Goal: Information Seeking & Learning: Compare options

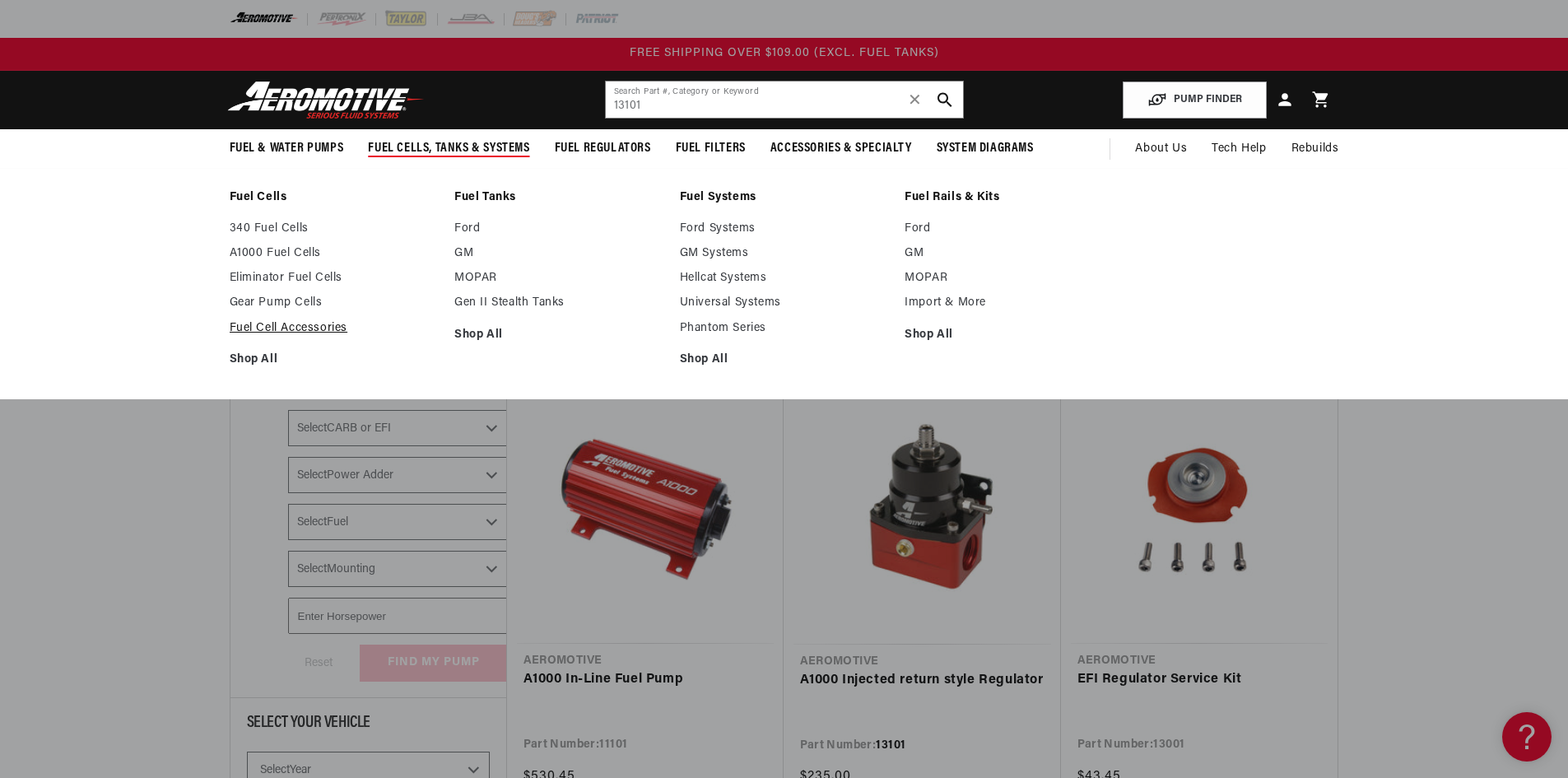
click at [305, 327] on link "Fuel Cell Accessories" at bounding box center [335, 328] width 209 height 15
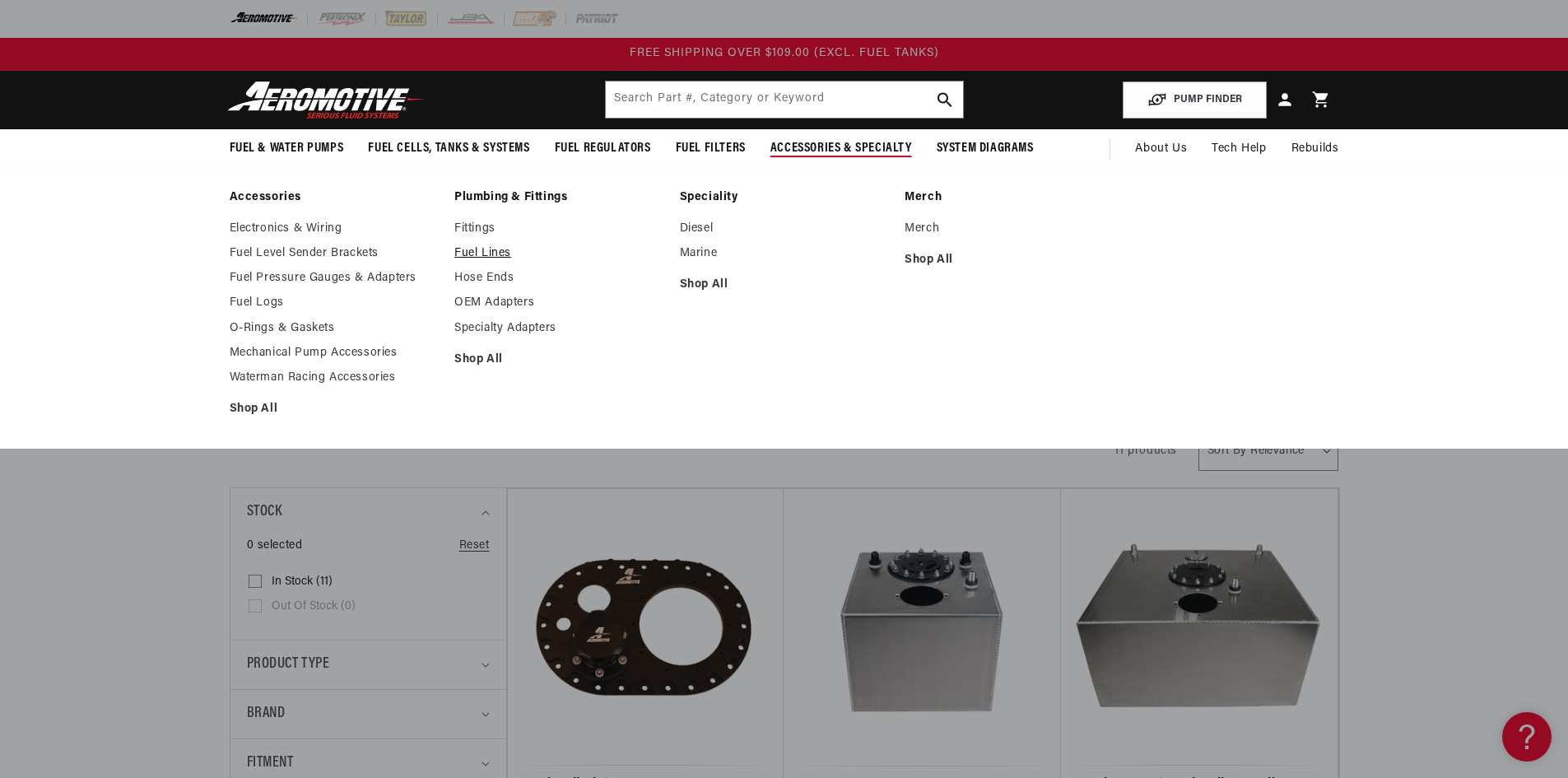
click at [486, 251] on link "Fuel Lines" at bounding box center [559, 253] width 209 height 15
click at [487, 296] on link "OEM Adapters" at bounding box center [559, 302] width 209 height 15
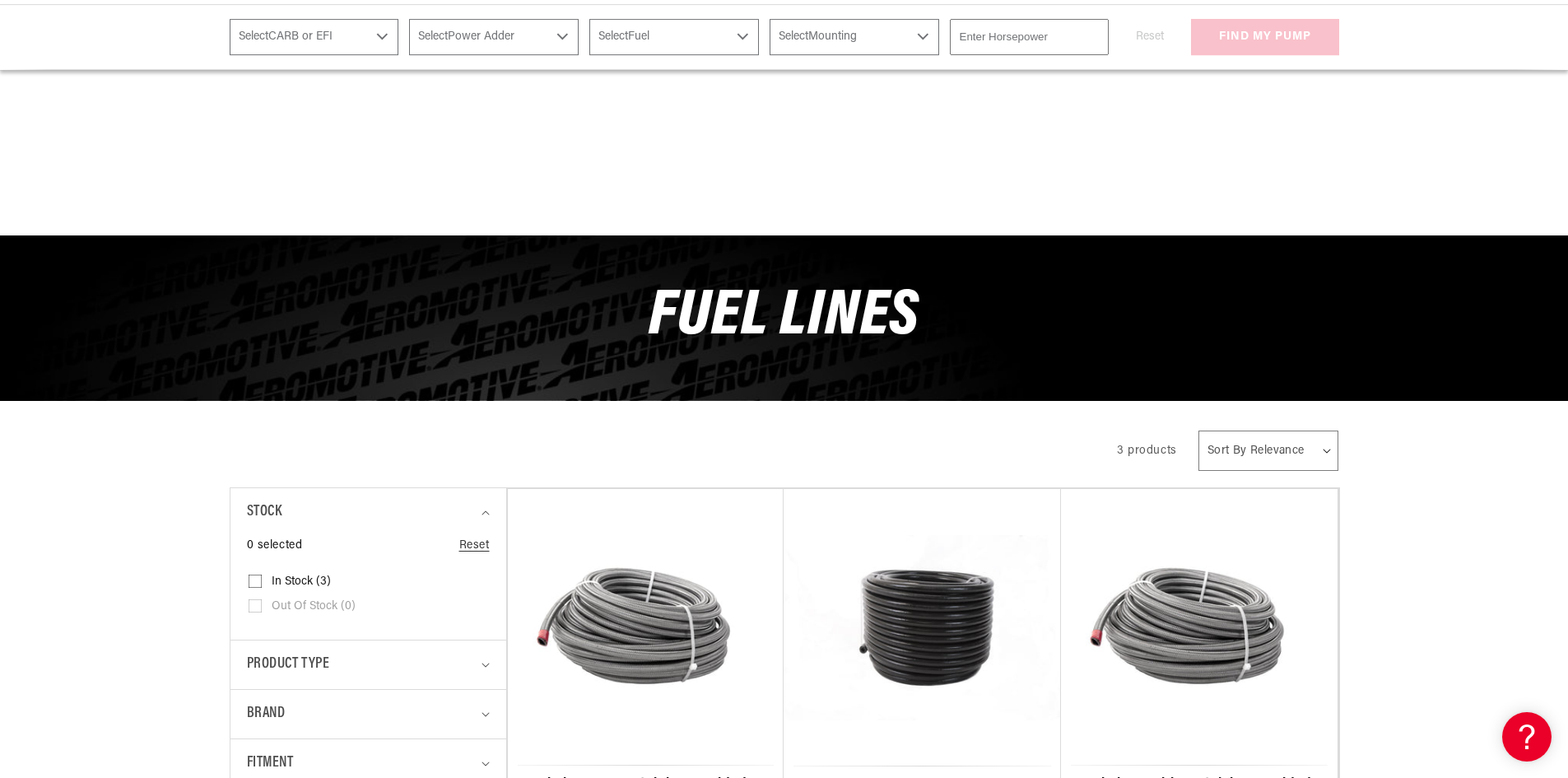
scroll to position [329, 0]
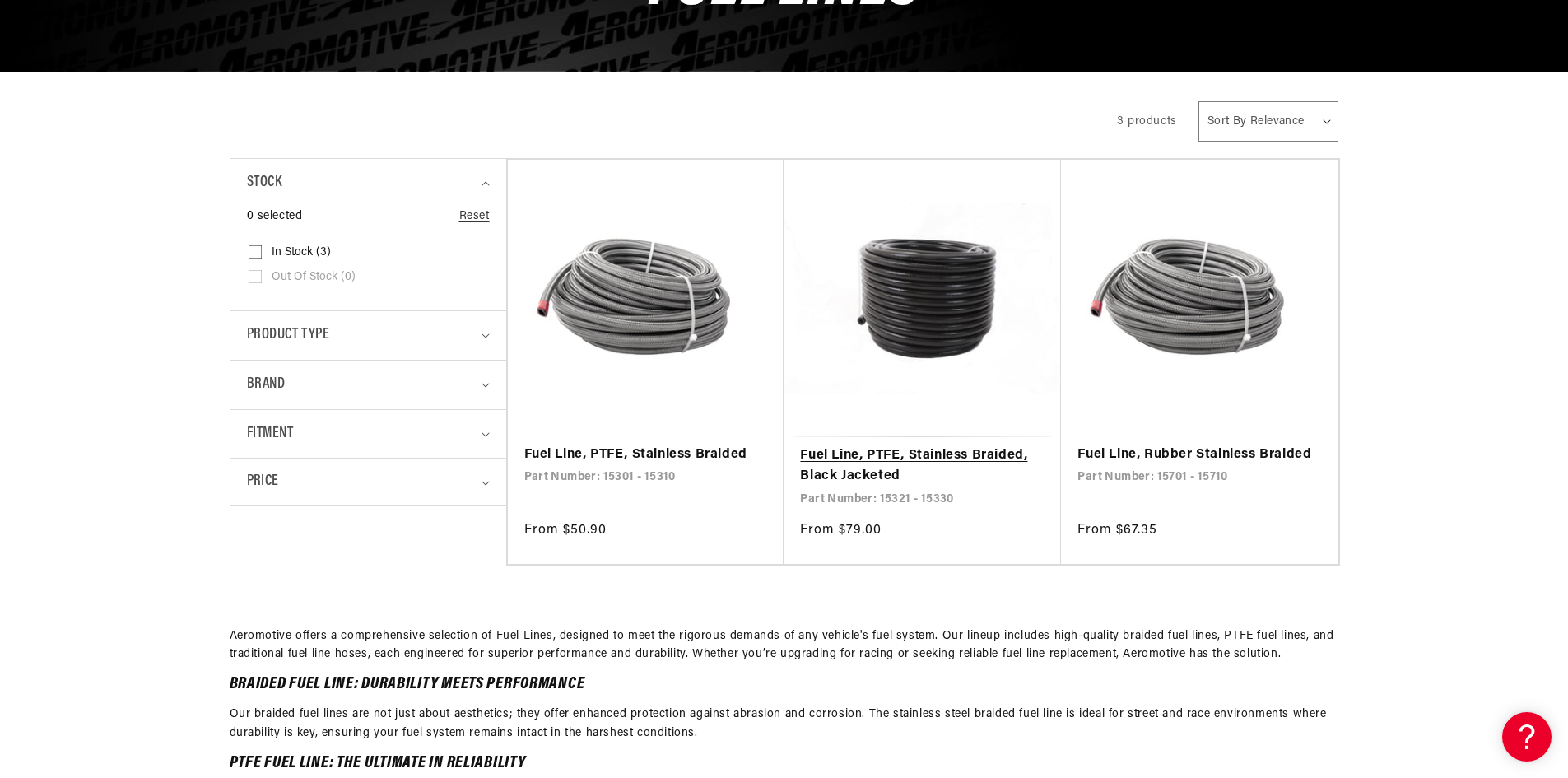
click at [924, 445] on link "Fuel Line, PTFE, Stainless Braided, Black Jacketed" at bounding box center [921, 466] width 244 height 42
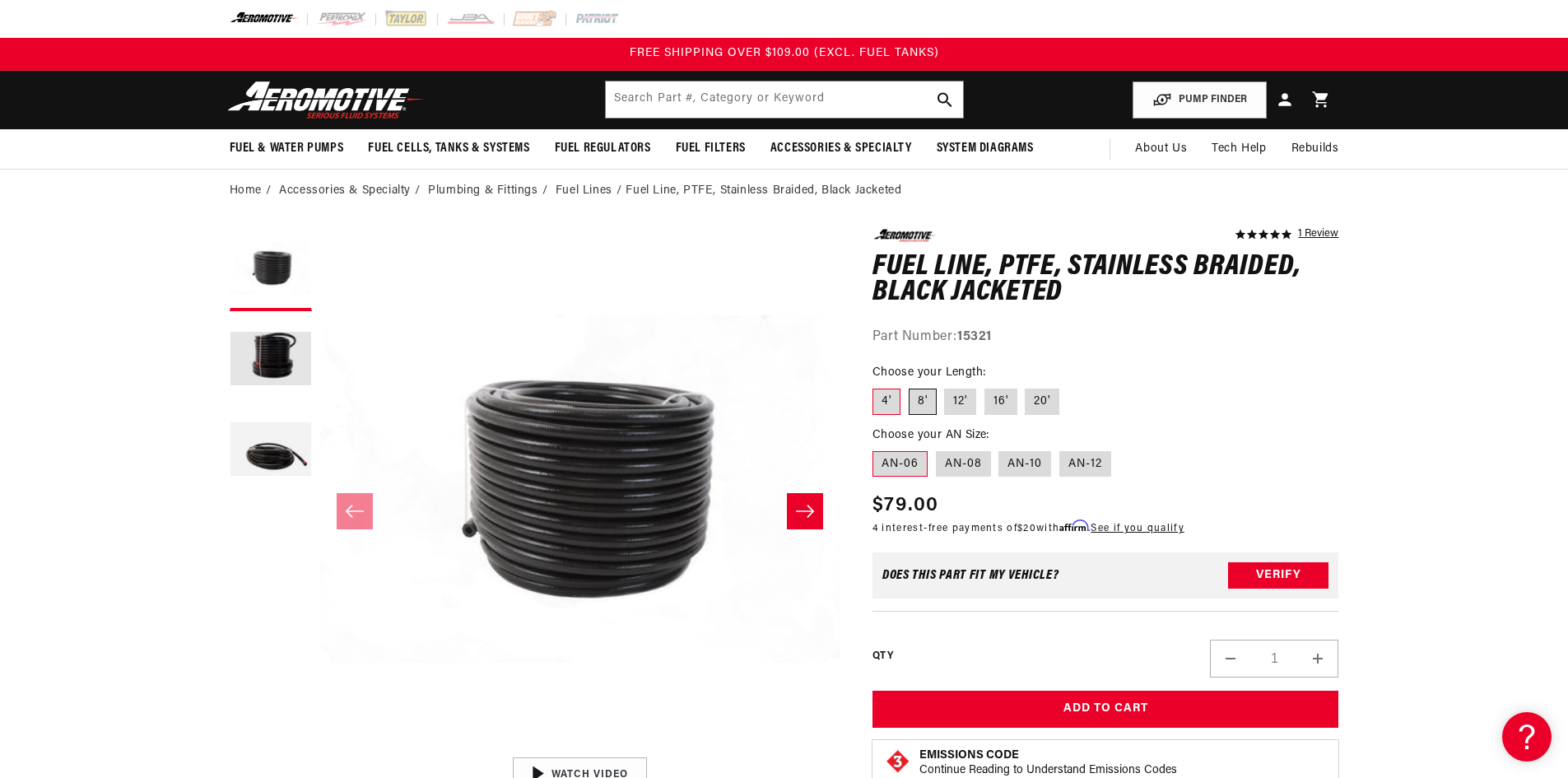
click at [921, 401] on label "8'" at bounding box center [922, 401] width 28 height 27
click at [909, 386] on input "8'" at bounding box center [908, 385] width 1 height 1
radio input "true"
click at [967, 411] on label "12'" at bounding box center [959, 401] width 32 height 27
click at [945, 386] on input "12'" at bounding box center [944, 385] width 1 height 1
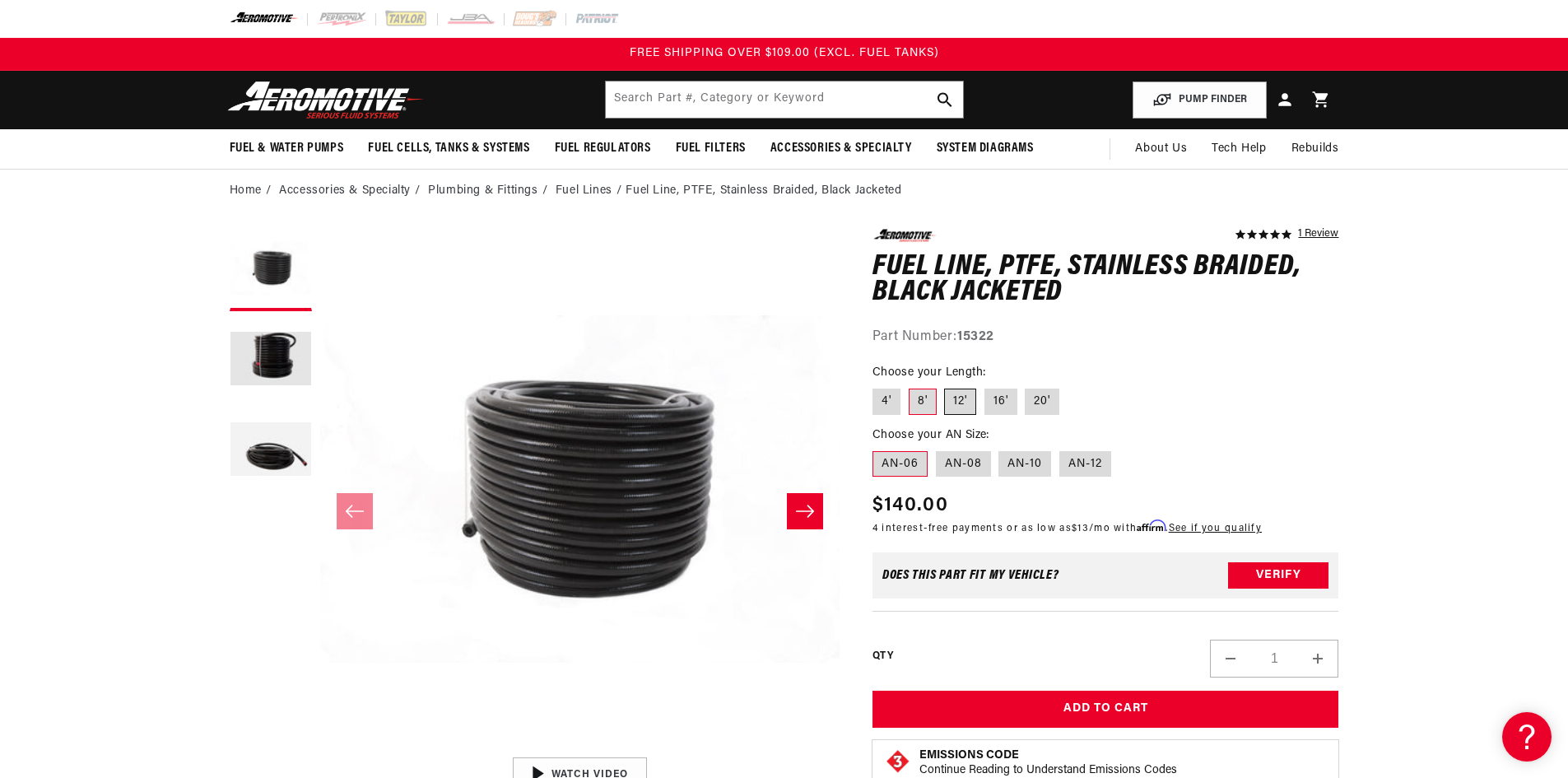
radio input "true"
click at [920, 406] on label "8'" at bounding box center [922, 401] width 28 height 27
click at [909, 386] on input "8'" at bounding box center [908, 385] width 1 height 1
radio input "true"
click at [992, 401] on label "16'" at bounding box center [1000, 401] width 33 height 27
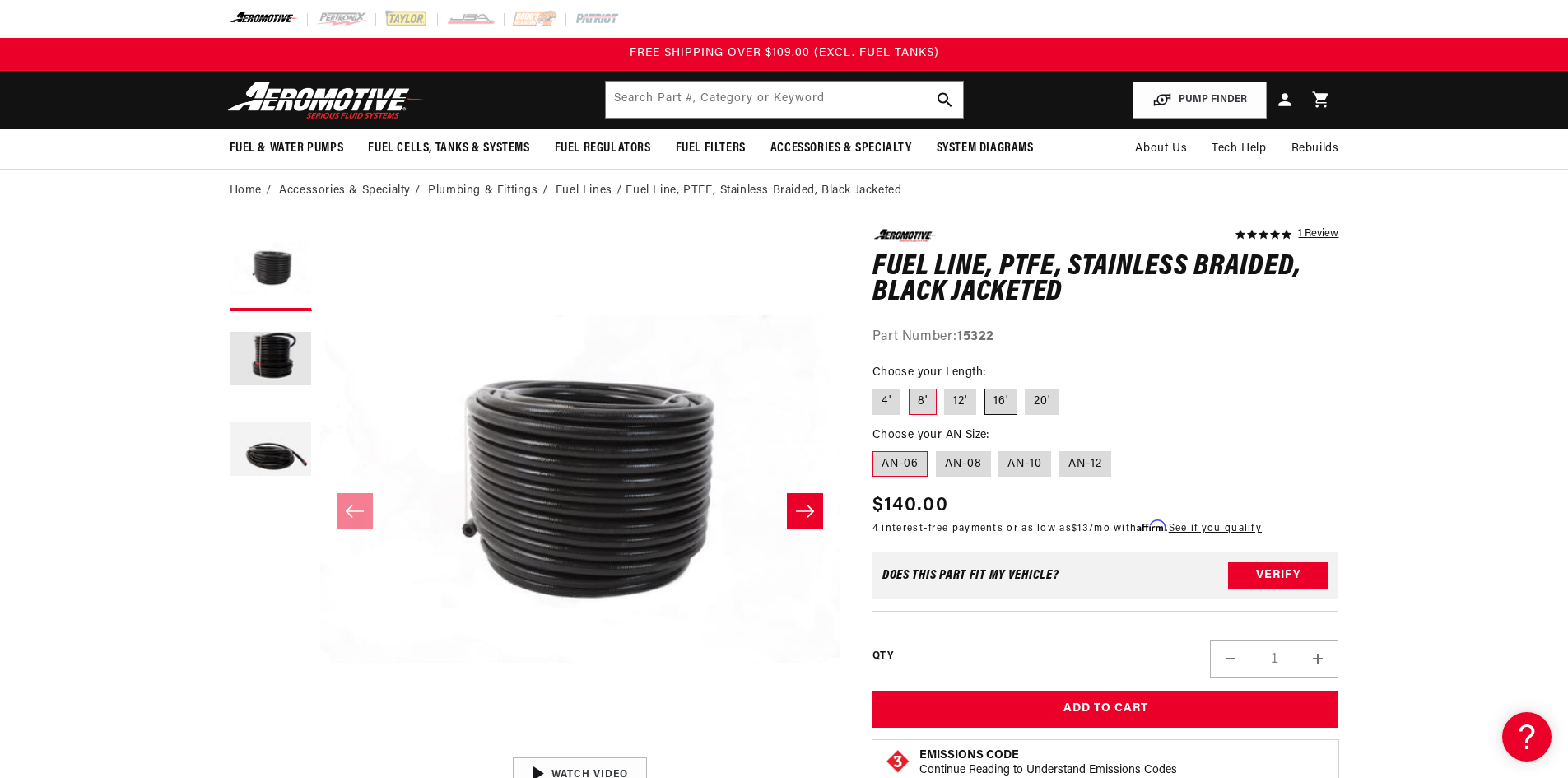
click at [985, 386] on input "16'" at bounding box center [984, 385] width 1 height 1
radio input "true"
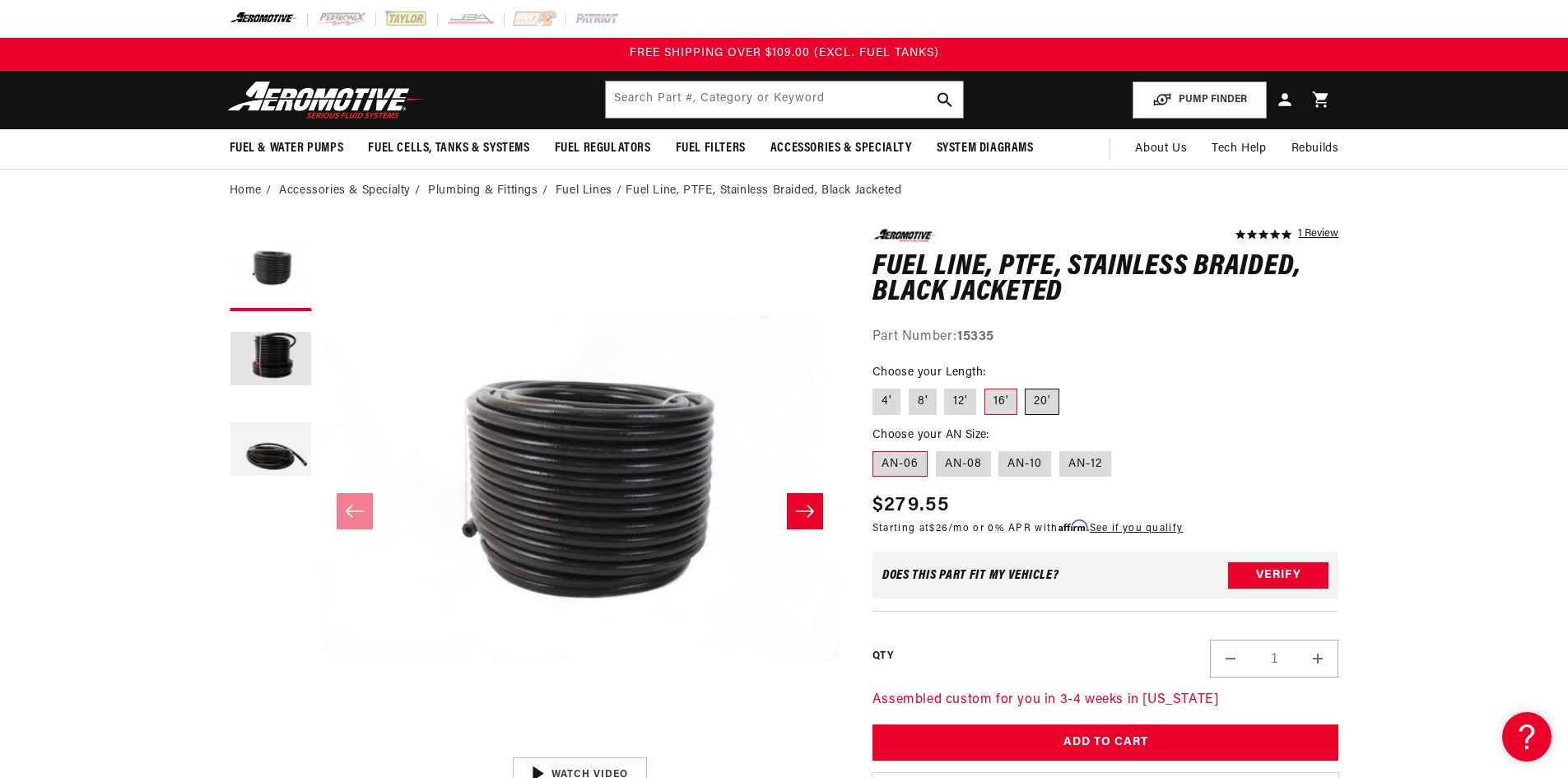
click at [1035, 402] on label "20'" at bounding box center [1041, 401] width 34 height 27
click at [1026, 386] on input "20'" at bounding box center [1025, 385] width 1 height 1
radio input "true"
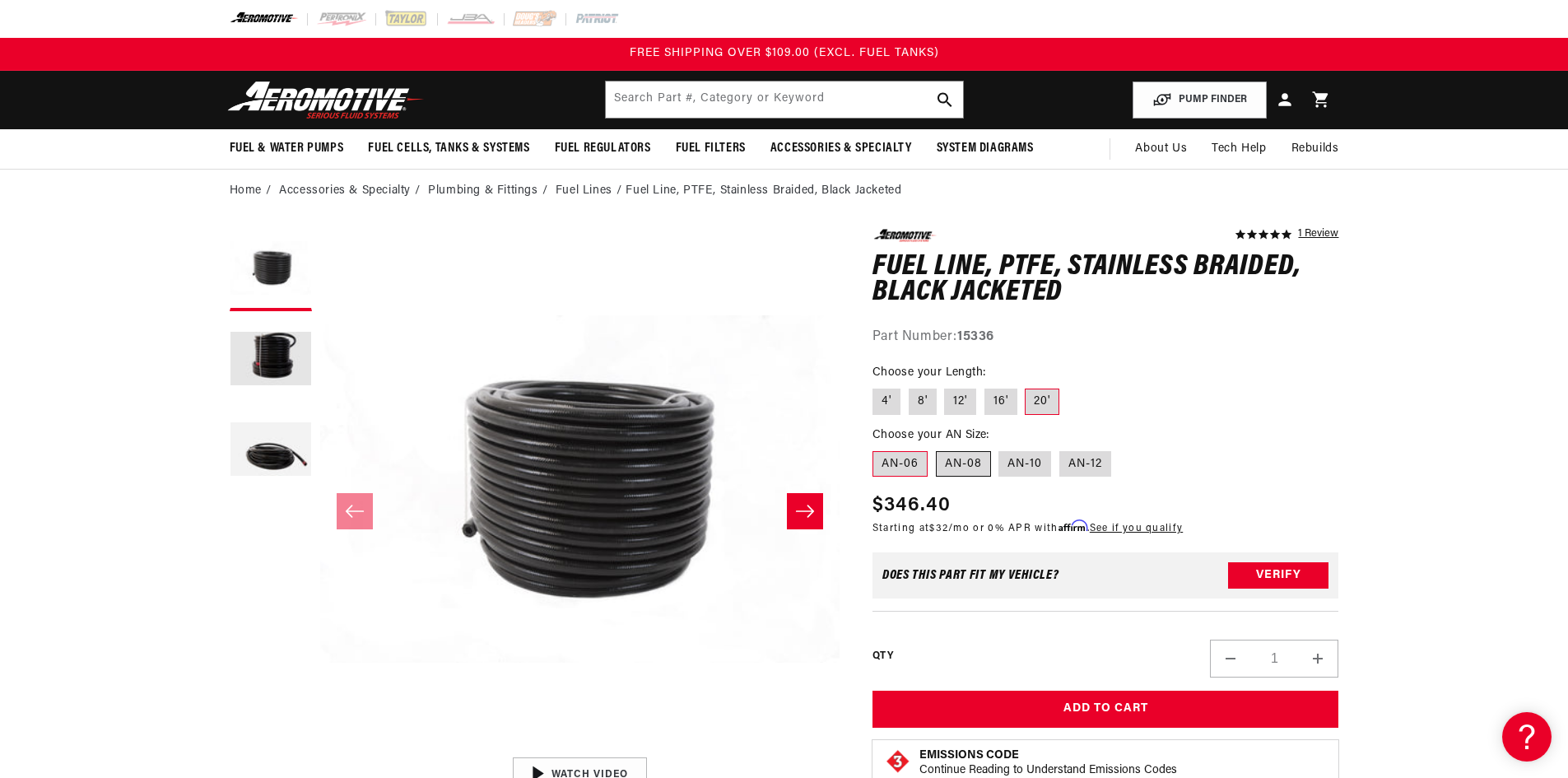
click at [968, 468] on label "AN-08" at bounding box center [963, 464] width 55 height 27
click at [937, 449] on input "AN-08" at bounding box center [936, 448] width 1 height 1
radio input "true"
click at [884, 407] on label "4'" at bounding box center [886, 401] width 28 height 27
click at [877, 386] on input "4'" at bounding box center [877, 385] width 1 height 1
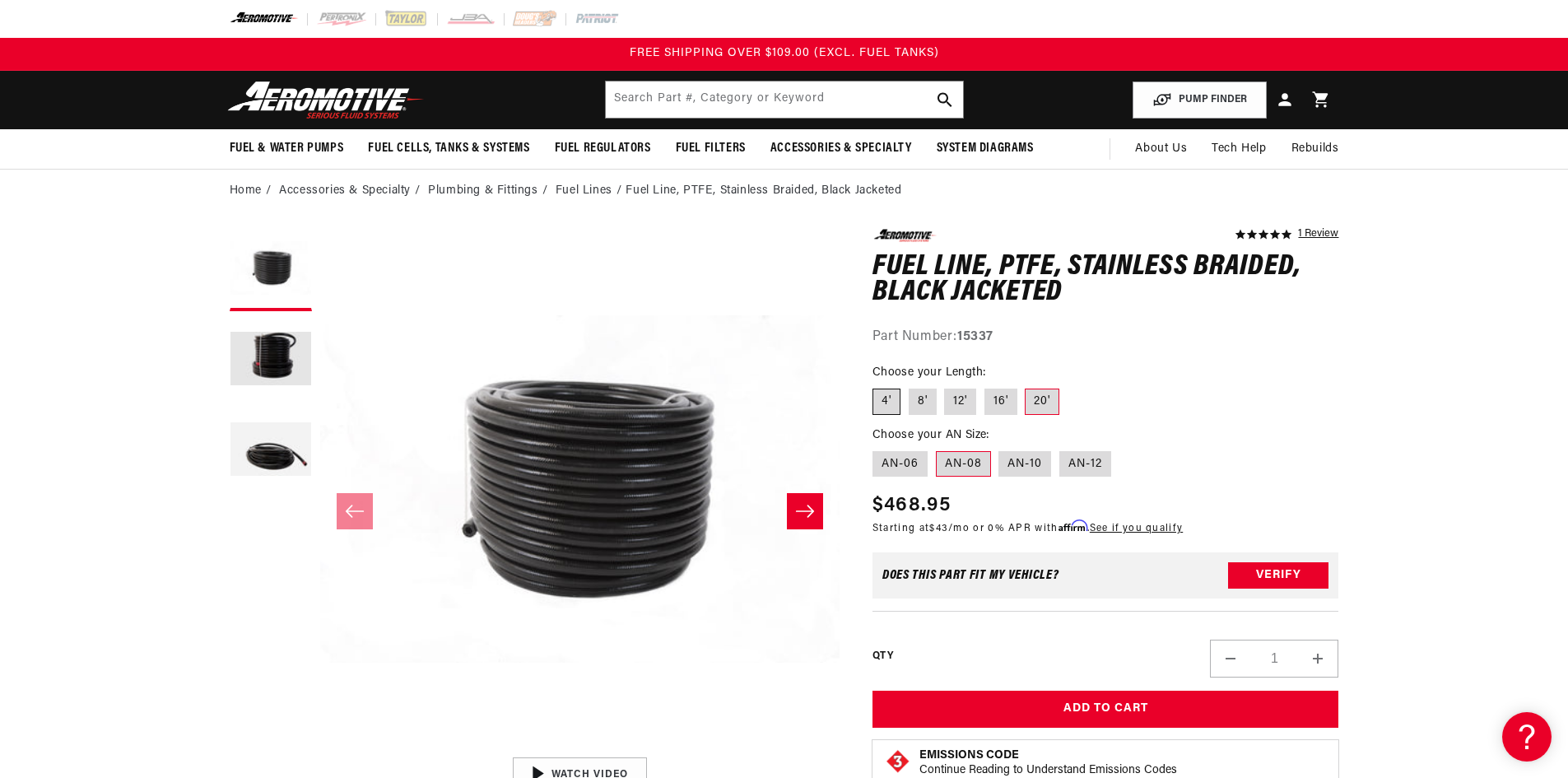
radio input "true"
click at [909, 465] on label "AN-06" at bounding box center [900, 464] width 55 height 27
click at [877, 449] on input "AN-06" at bounding box center [877, 448] width 1 height 1
radio input "true"
click at [948, 463] on label "AN-08" at bounding box center [963, 464] width 55 height 27
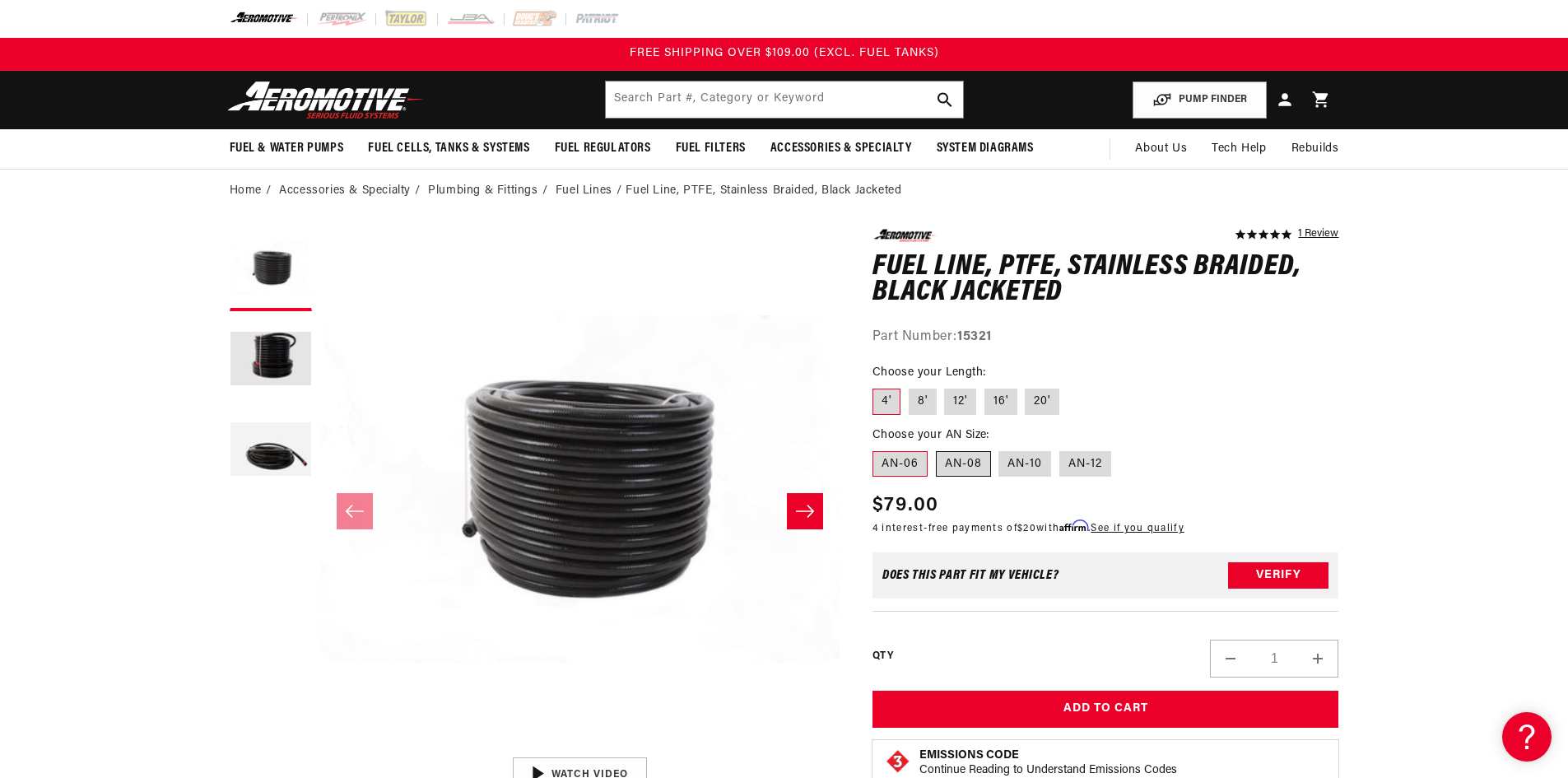
click at [937, 449] on input "AN-08" at bounding box center [936, 448] width 1 height 1
radio input "true"
click at [914, 407] on label "8'" at bounding box center [922, 401] width 28 height 27
click at [909, 386] on input "8'" at bounding box center [908, 385] width 1 height 1
radio input "true"
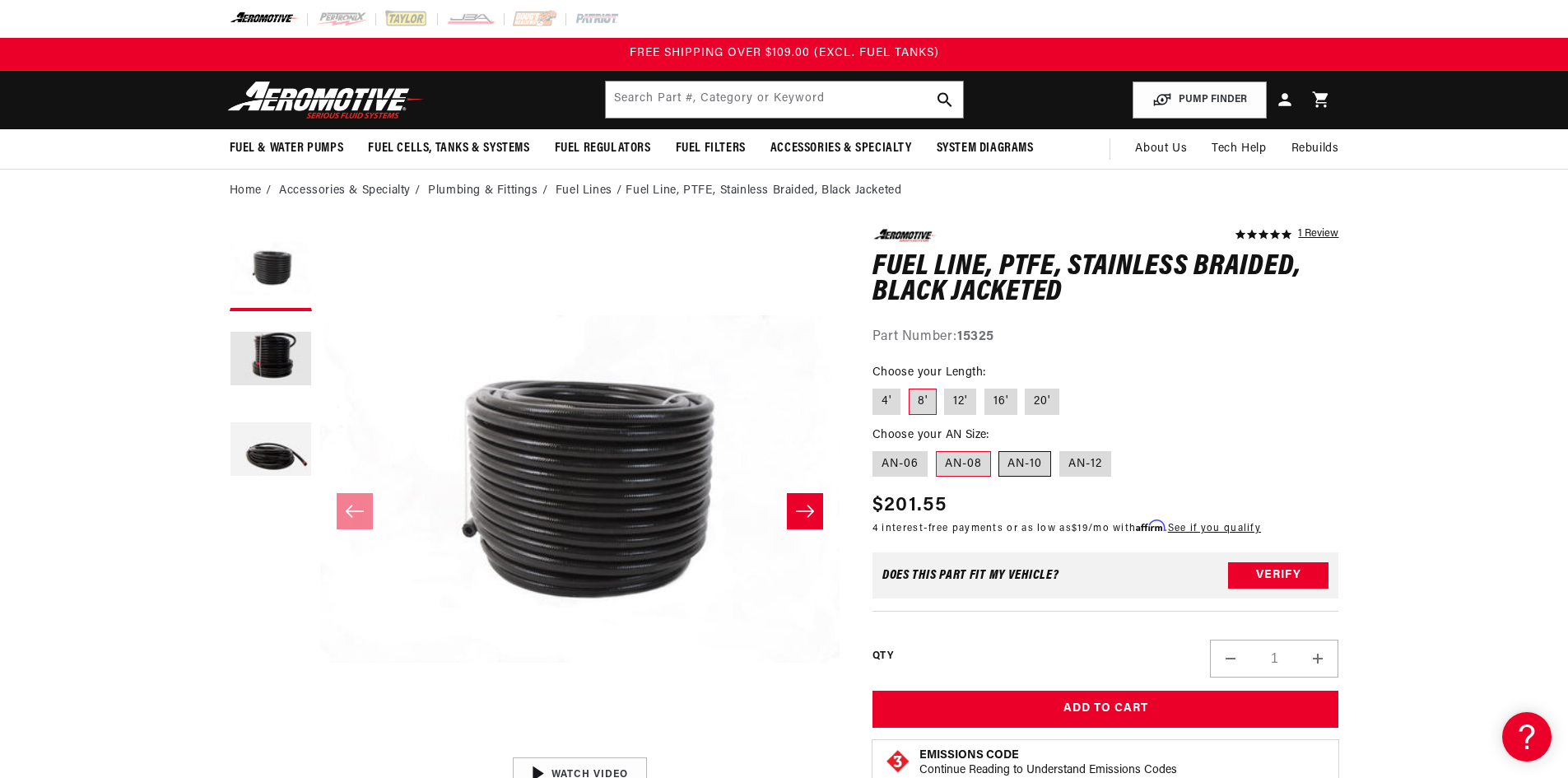
click at [1028, 466] on label "AN-10" at bounding box center [1024, 464] width 52 height 27
click at [1000, 449] on input "AN-10" at bounding box center [999, 448] width 1 height 1
radio input "true"
click at [1067, 465] on label "AN-12" at bounding box center [1085, 464] width 51 height 27
click at [1060, 449] on input "AN-12" at bounding box center [1059, 448] width 1 height 1
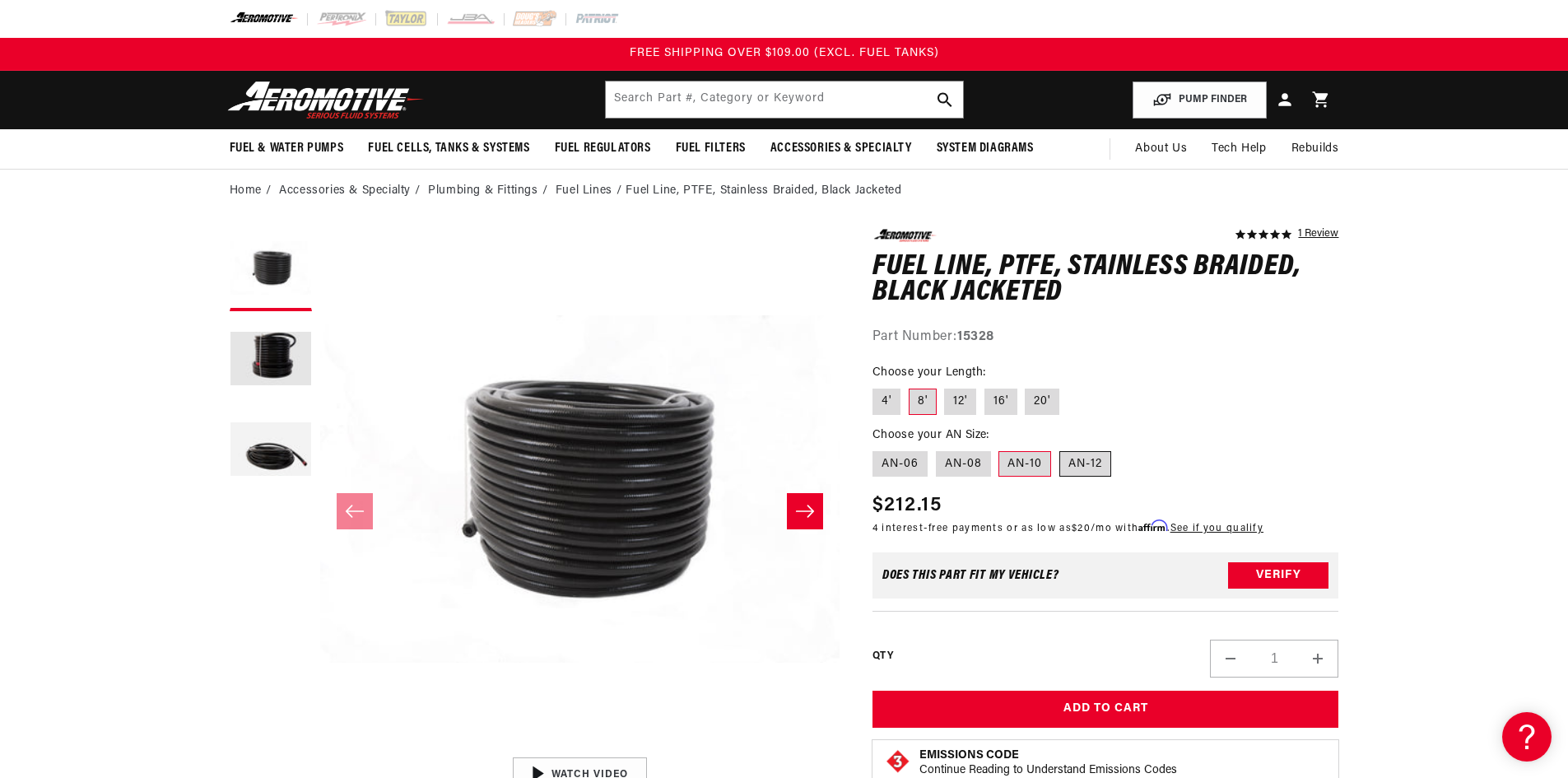
radio input "true"
click at [890, 409] on label "4'" at bounding box center [886, 401] width 28 height 27
click at [877, 386] on input "4'" at bounding box center [877, 385] width 1 height 1
radio input "true"
click at [905, 464] on label "AN-06" at bounding box center [900, 464] width 55 height 27
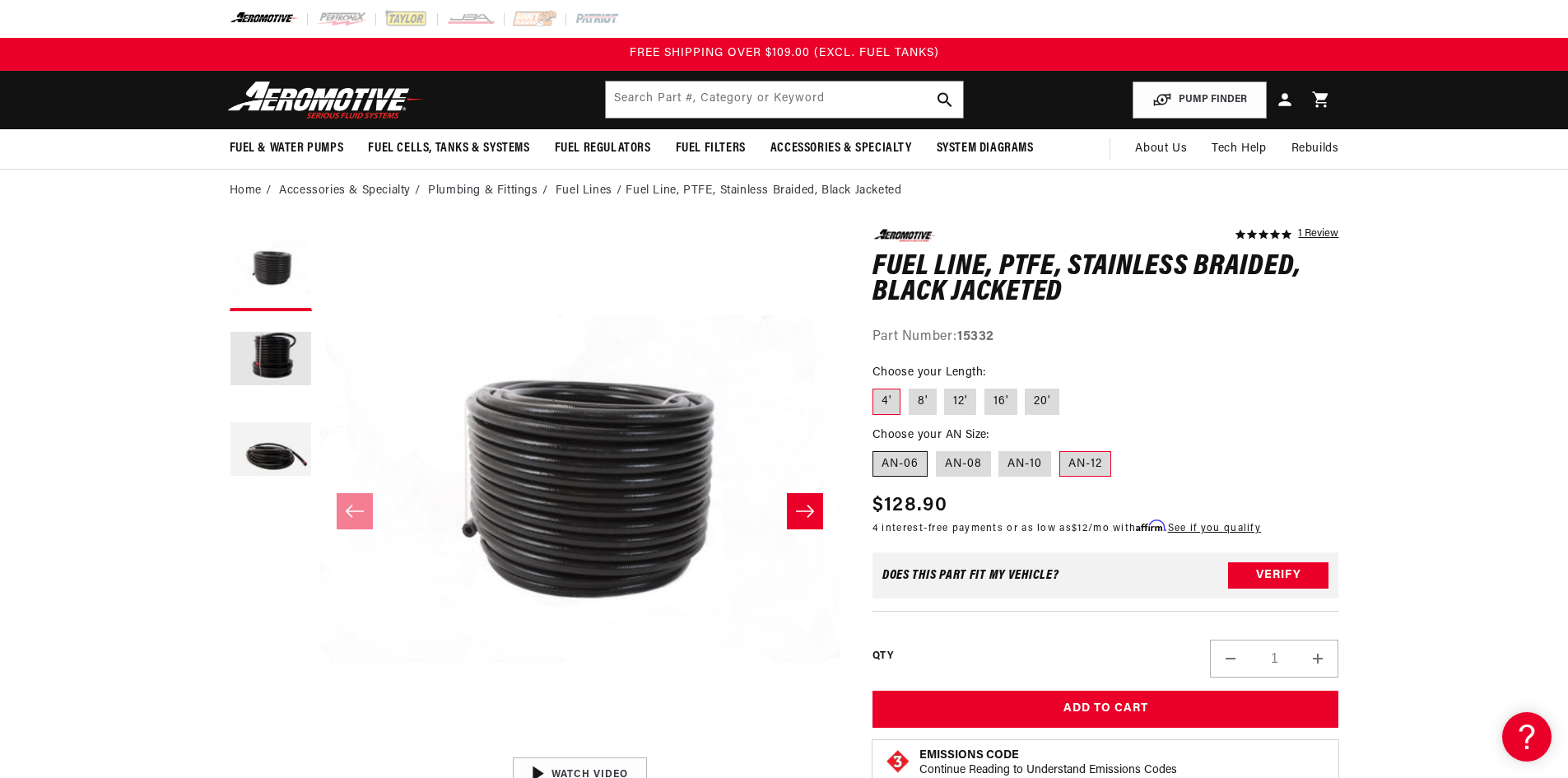
click at [877, 449] on input "AN-06" at bounding box center [877, 448] width 1 height 1
radio input "true"
click at [958, 465] on label "AN-08" at bounding box center [963, 464] width 55 height 27
click at [937, 449] on input "AN-08" at bounding box center [936, 448] width 1 height 1
radio input "true"
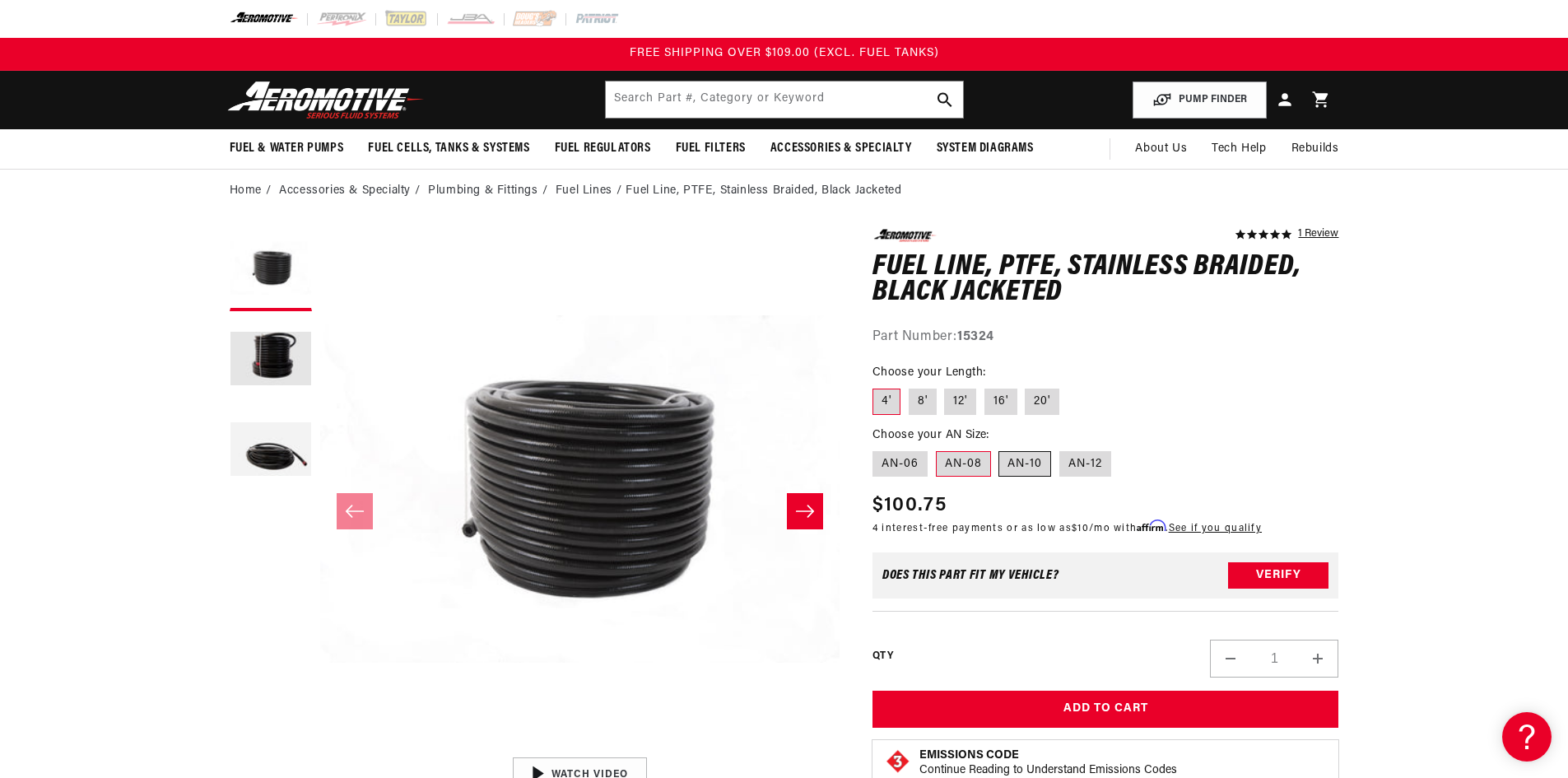
click at [1011, 459] on label "AN-10" at bounding box center [1024, 464] width 52 height 27
click at [1000, 449] on input "AN-10" at bounding box center [999, 448] width 1 height 1
radio input "true"
click at [1089, 463] on label "AN-12" at bounding box center [1085, 464] width 51 height 27
click at [1060, 449] on input "AN-12" at bounding box center [1059, 448] width 1 height 1
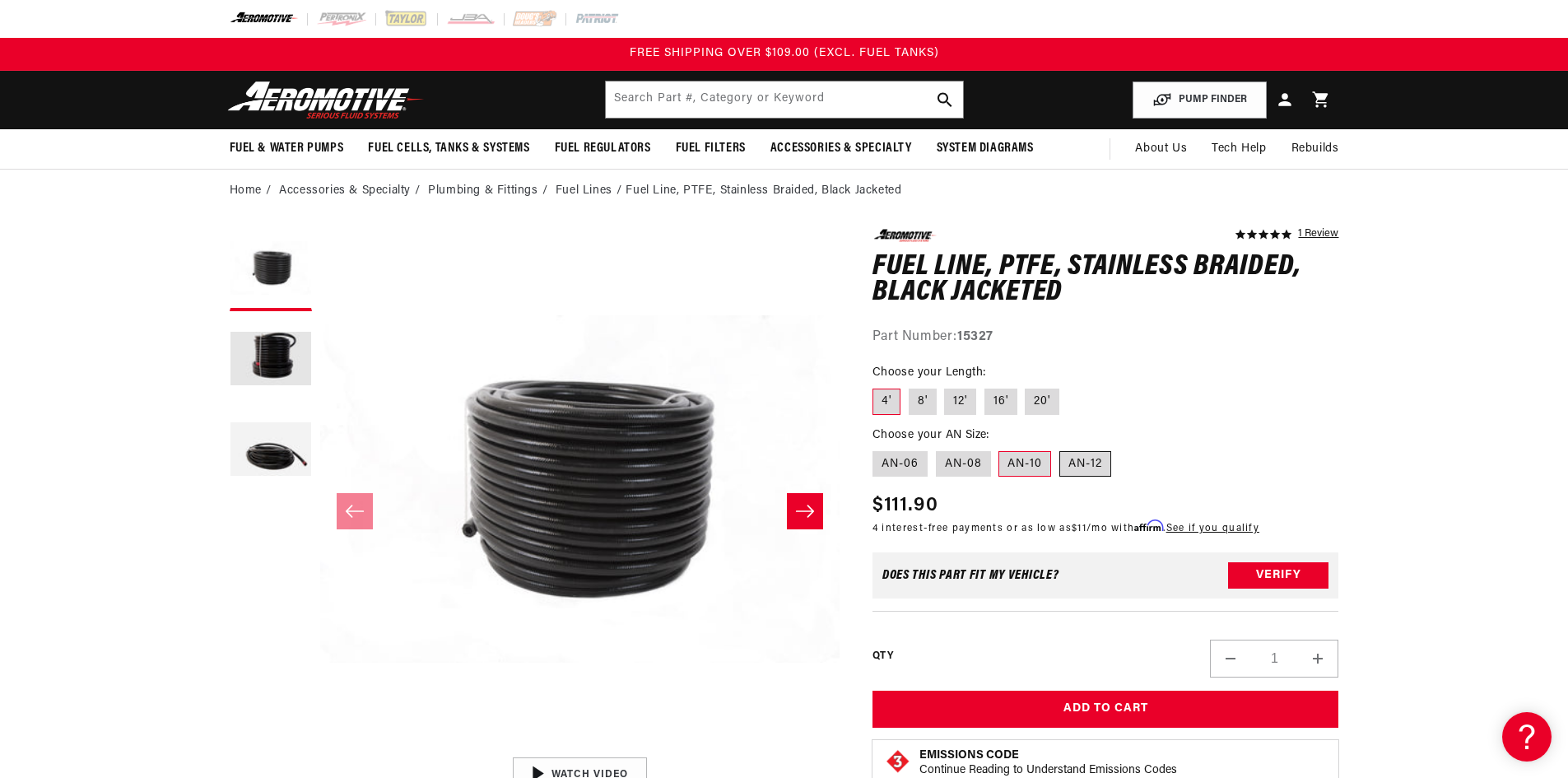
radio input "true"
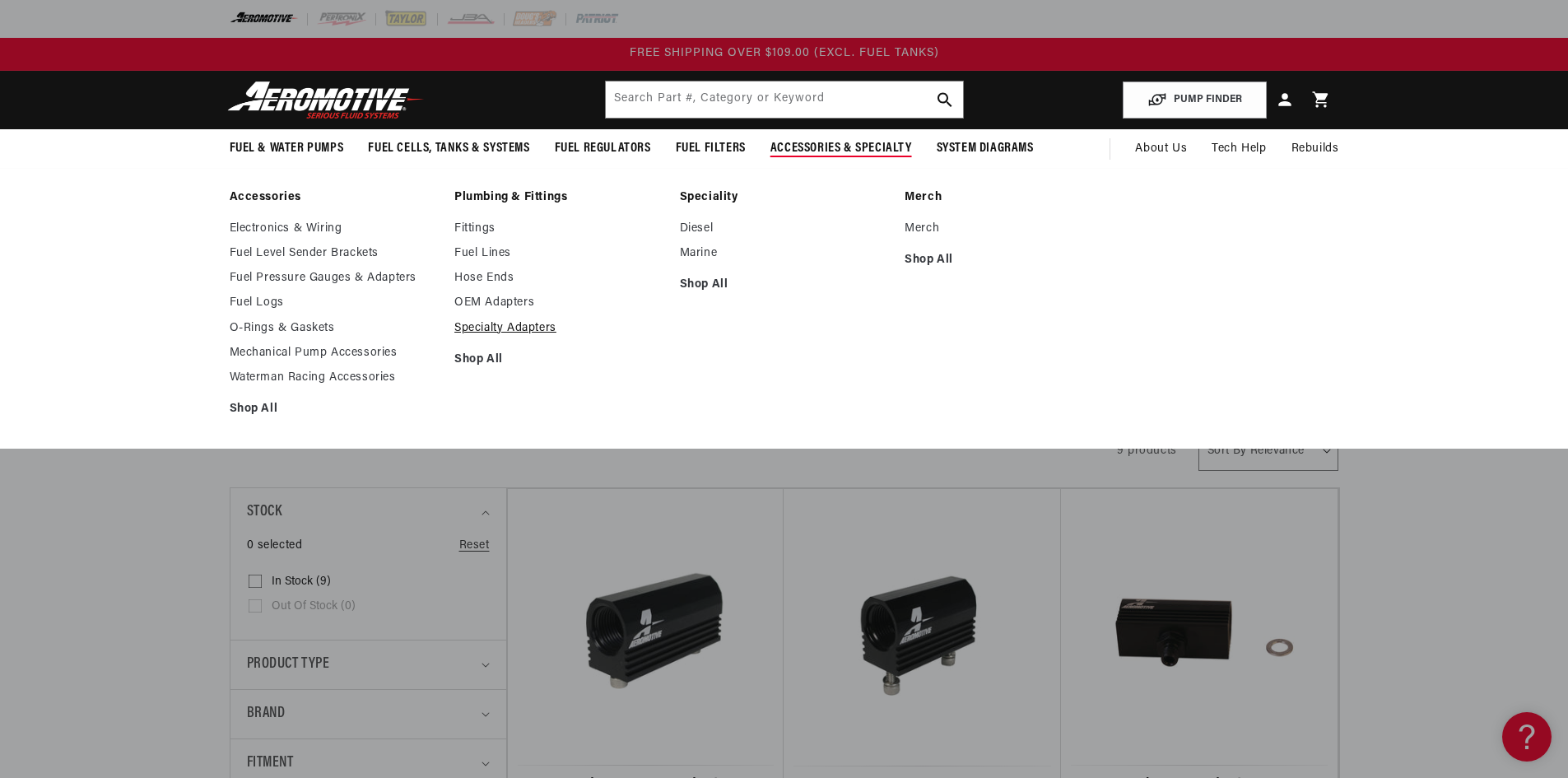
click at [506, 325] on link "Specialty Adapters" at bounding box center [559, 328] width 209 height 15
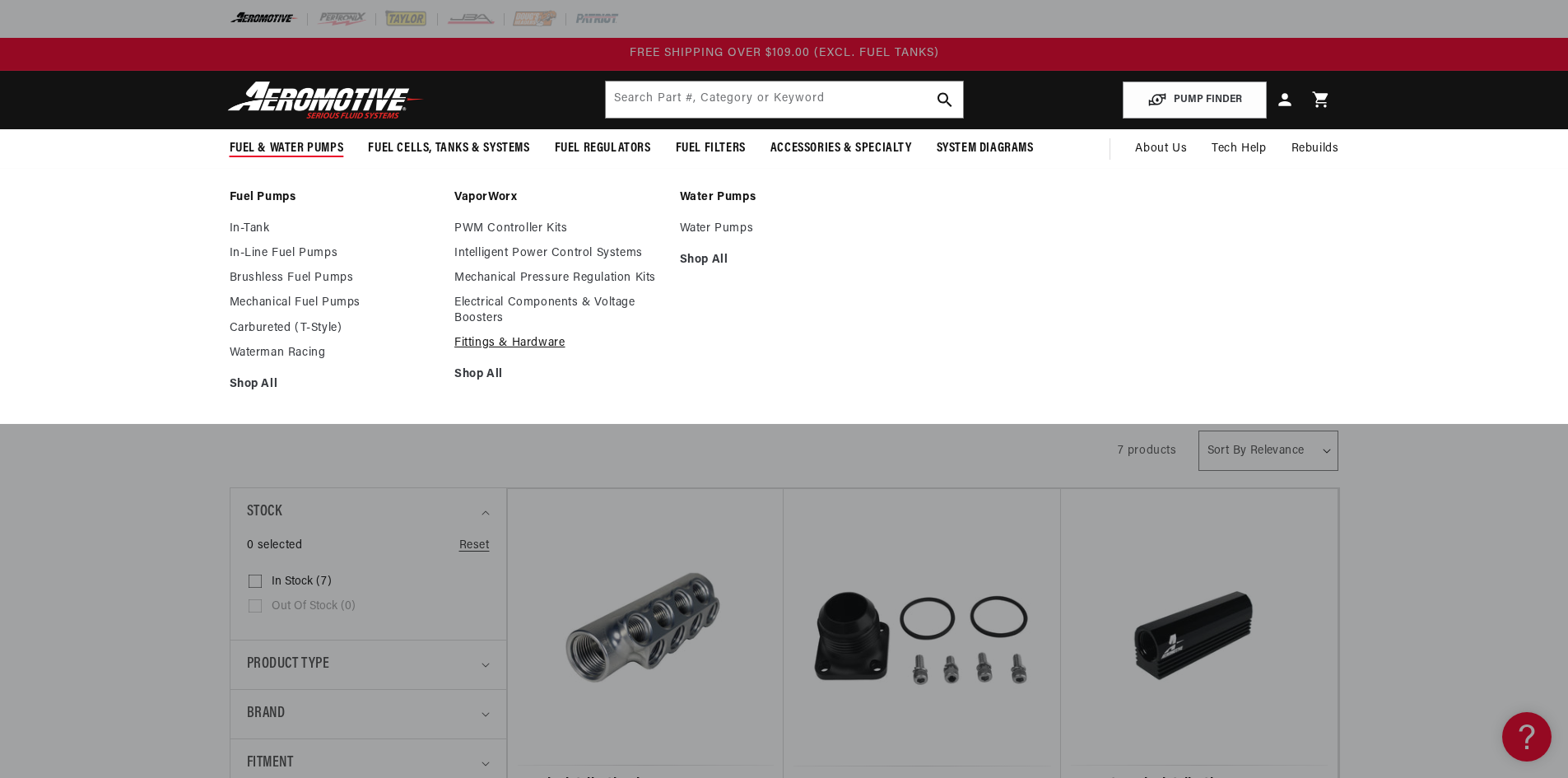
click at [497, 337] on link "Fittings & Hardware" at bounding box center [559, 342] width 209 height 15
